Goal: Complete application form

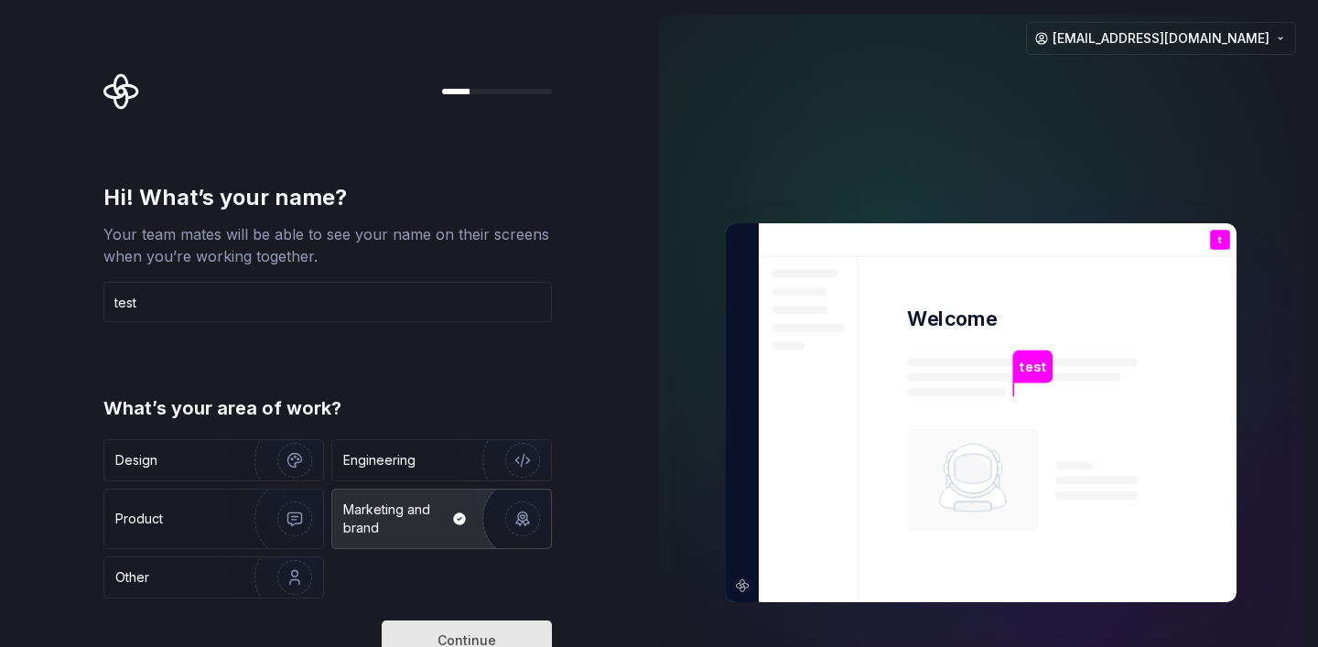
click at [484, 622] on button "Continue" at bounding box center [467, 641] width 170 height 40
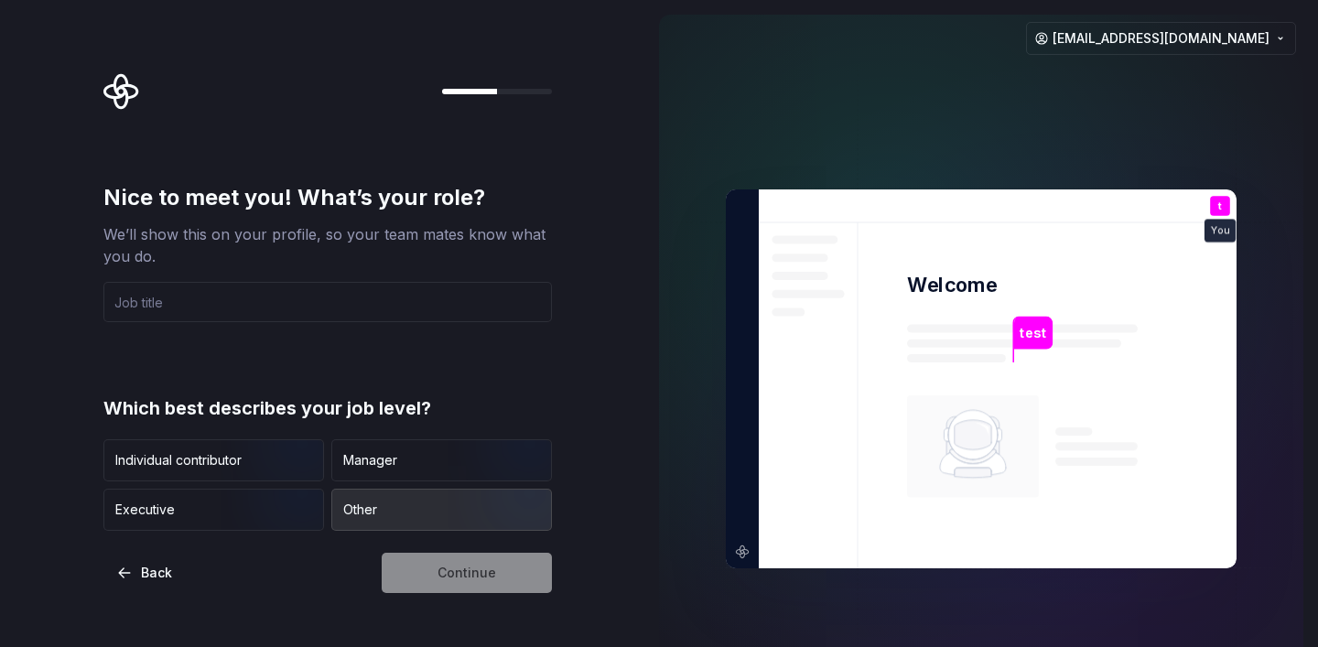
click at [416, 492] on div "Other" at bounding box center [441, 510] width 219 height 40
click at [445, 560] on div "Continue" at bounding box center [467, 573] width 170 height 40
click at [324, 303] on input "text" at bounding box center [327, 302] width 448 height 40
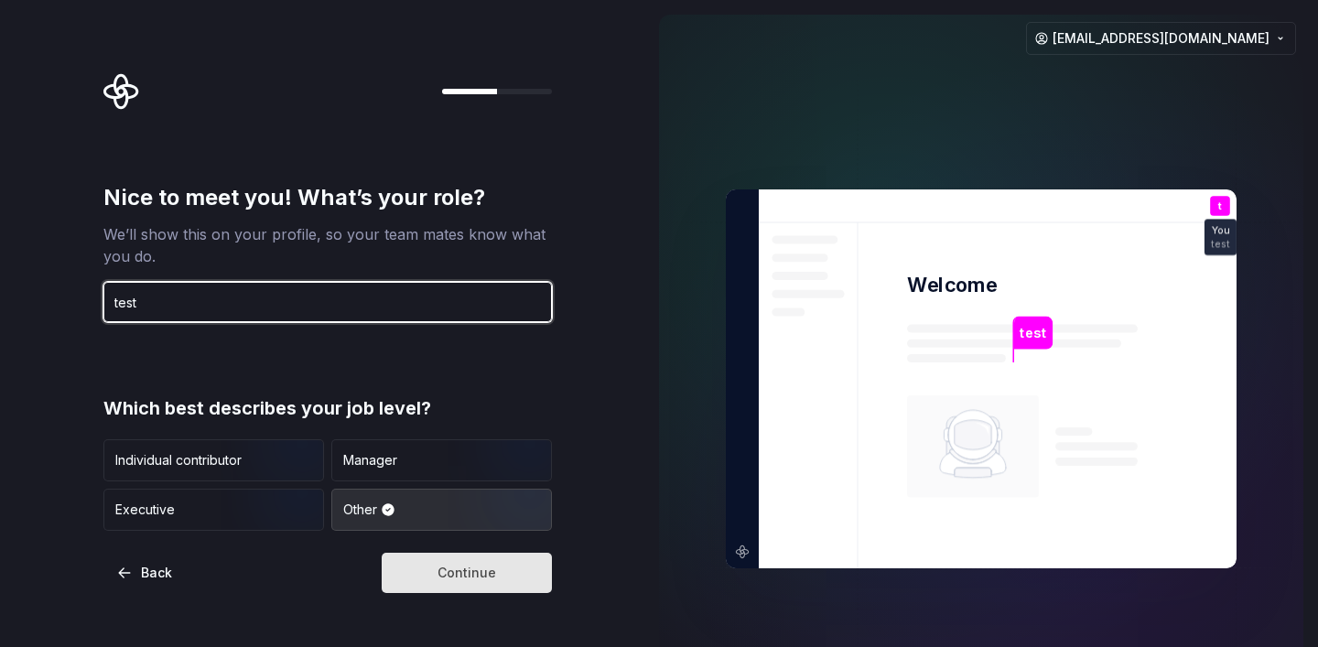
type input "test"
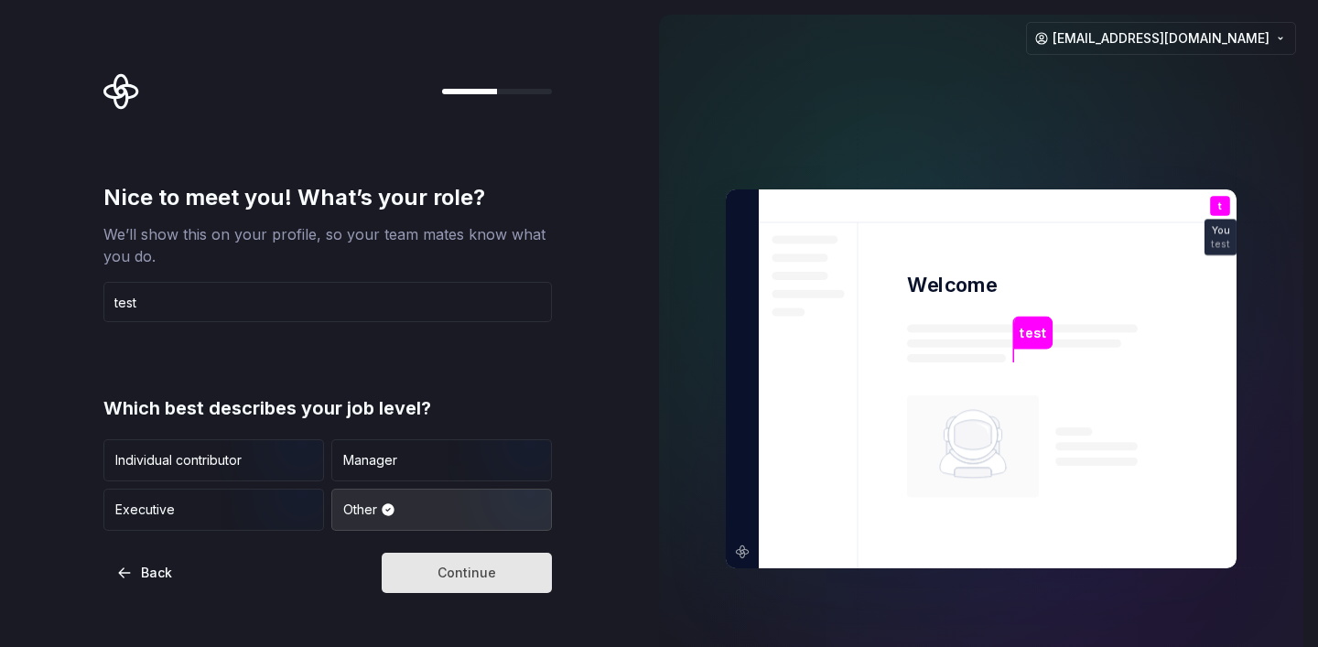
click at [450, 559] on button "Continue" at bounding box center [467, 573] width 170 height 40
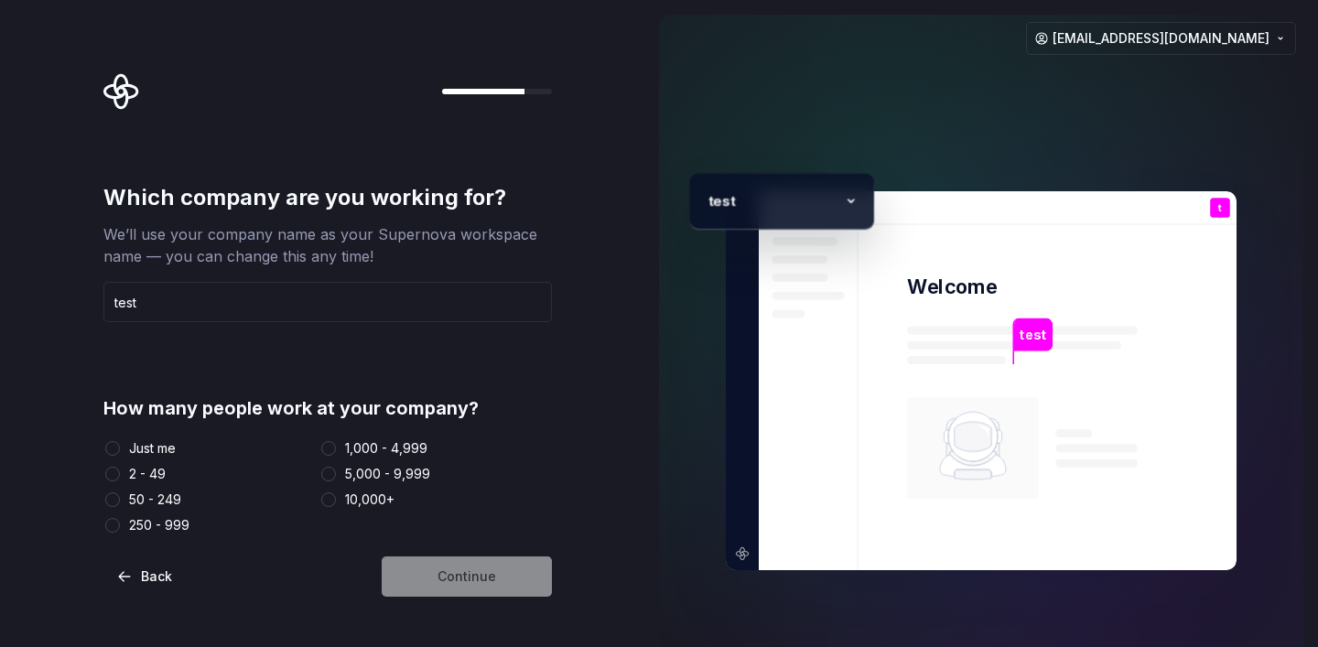
type input "test"
click at [375, 452] on div "1,000 - 4,999" at bounding box center [386, 448] width 82 height 18
click at [336, 452] on button "1,000 - 4,999" at bounding box center [328, 448] width 15 height 15
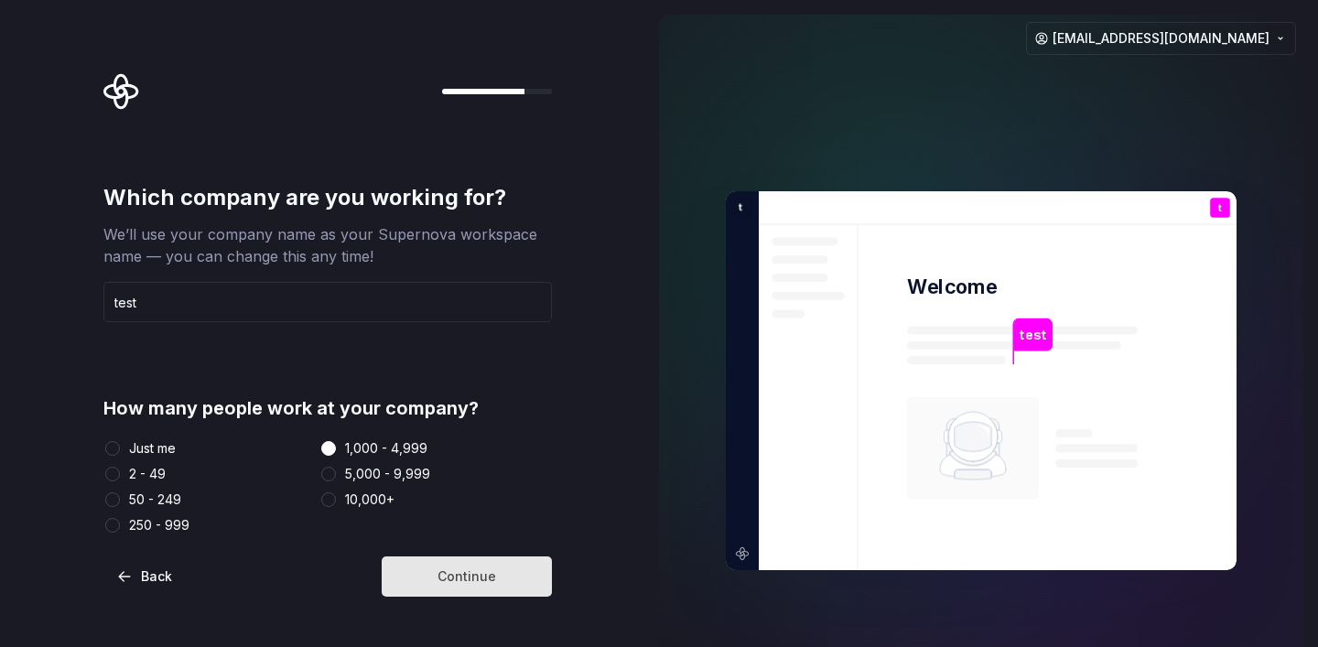
click at [459, 580] on span "Continue" at bounding box center [467, 576] width 59 height 18
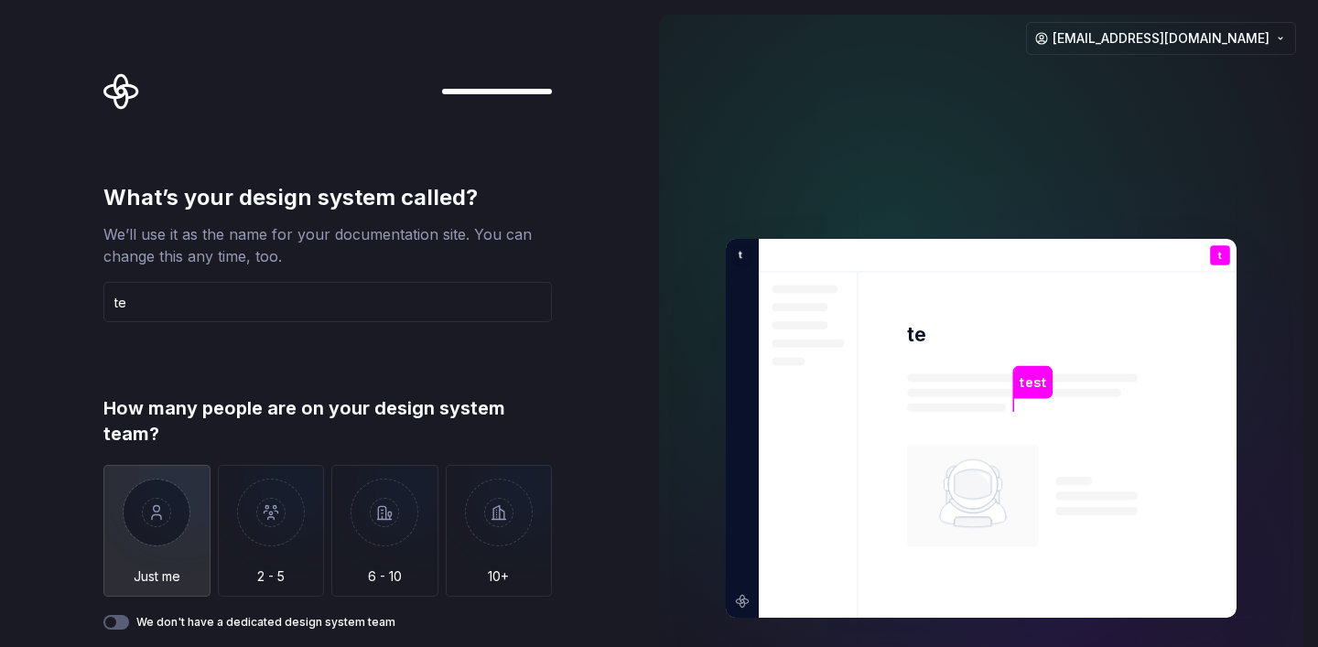
click at [182, 538] on img "button" at bounding box center [156, 526] width 107 height 123
click at [467, 324] on div "What’s your design system called? We’ll use it as the name for your documentati…" at bounding box center [327, 406] width 448 height 447
click at [332, 318] on input "te" at bounding box center [327, 302] width 448 height 40
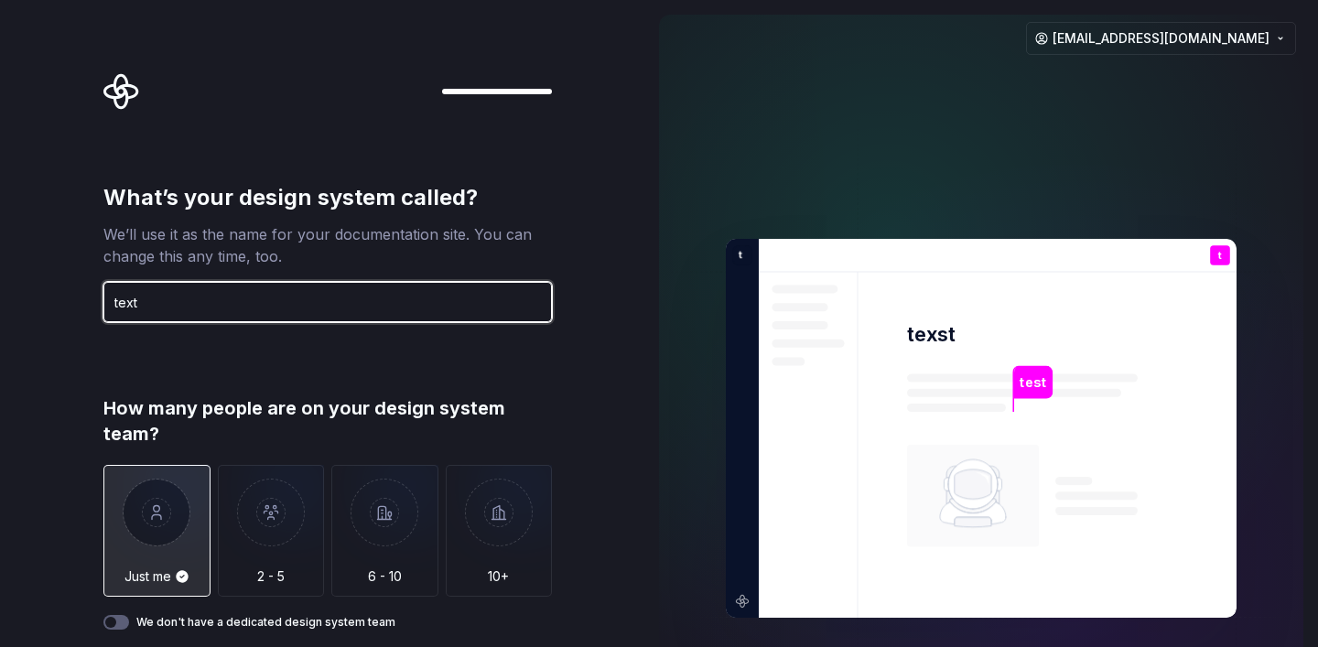
type input "text"
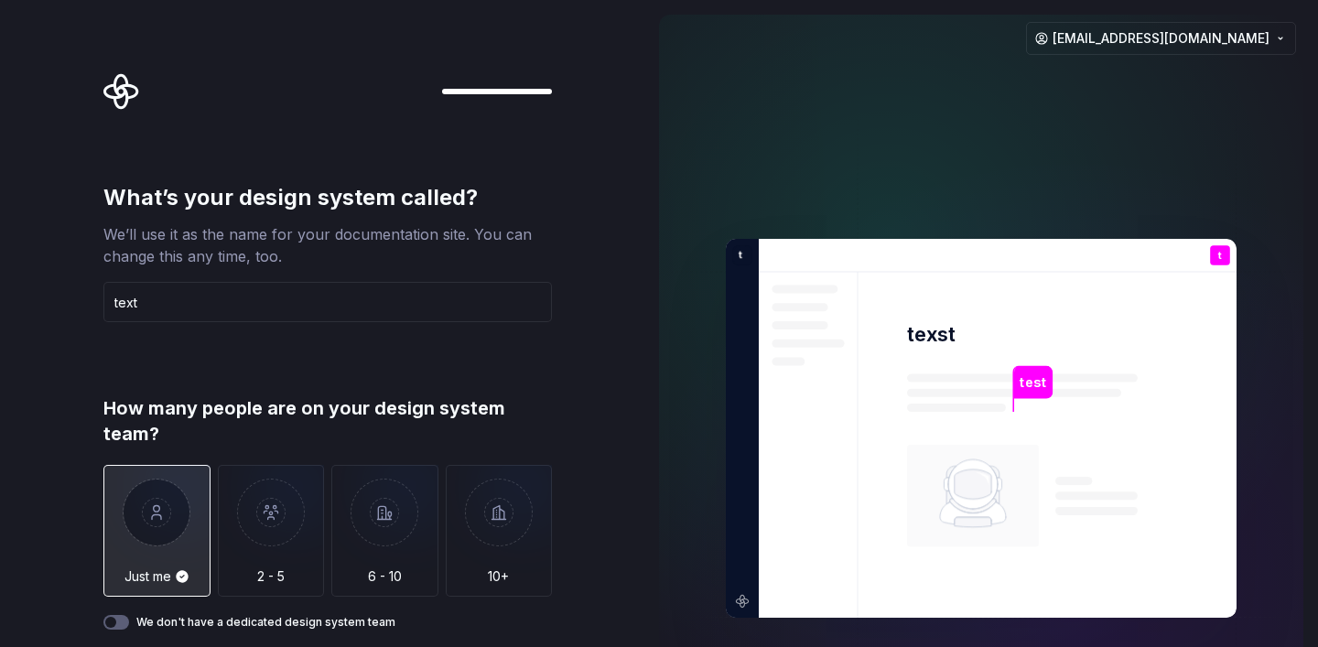
click at [516, 433] on div "How many people are on your design system team?" at bounding box center [327, 420] width 448 height 51
click at [425, 507] on img "button" at bounding box center [384, 526] width 107 height 123
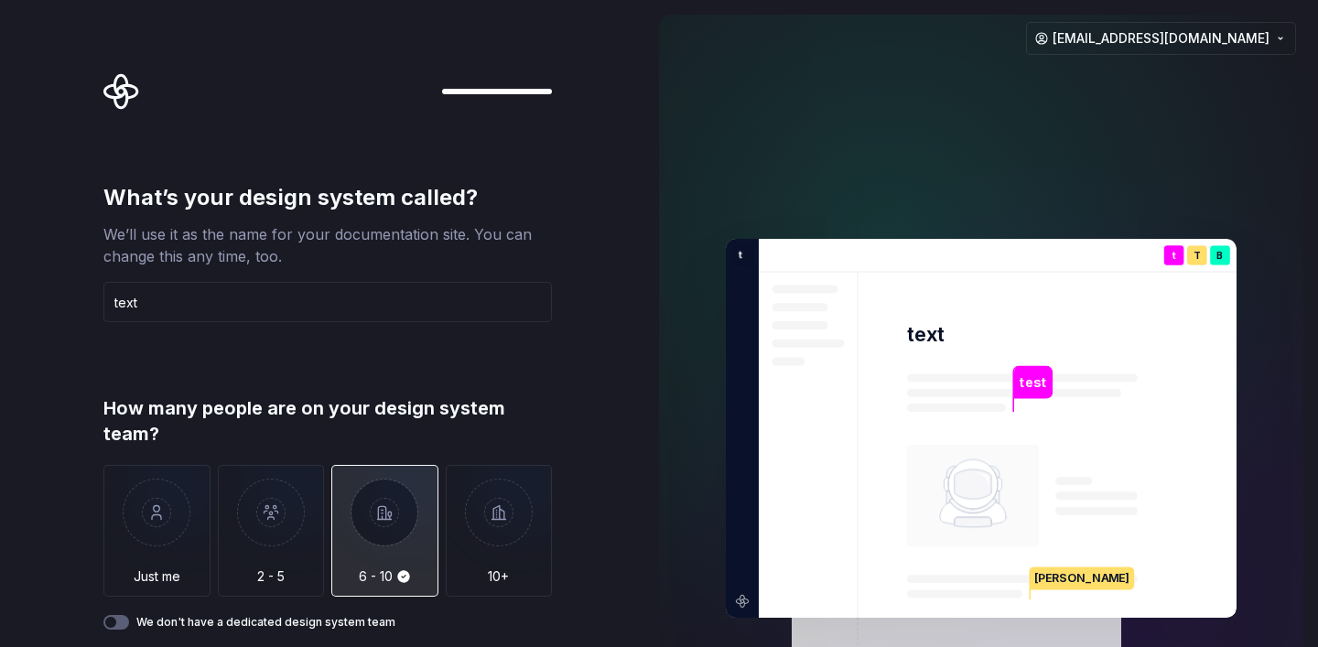
type button "6 - 10"
